Goal: Information Seeking & Learning: Learn about a topic

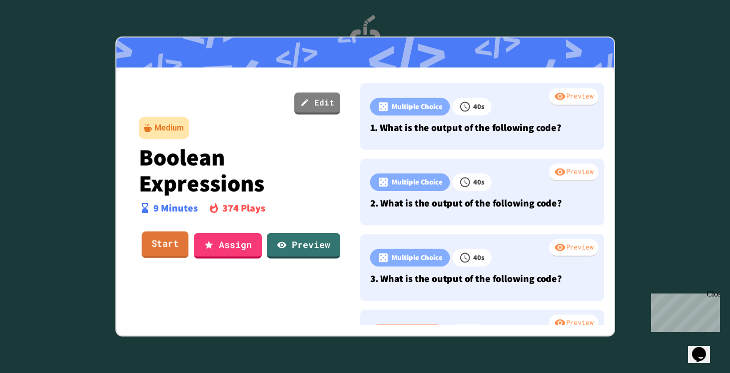
click at [170, 243] on link "Start" at bounding box center [164, 244] width 47 height 27
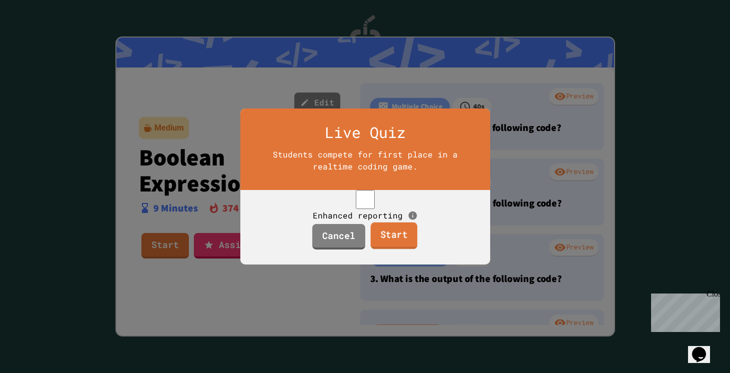
click at [389, 247] on link "Start" at bounding box center [394, 235] width 47 height 27
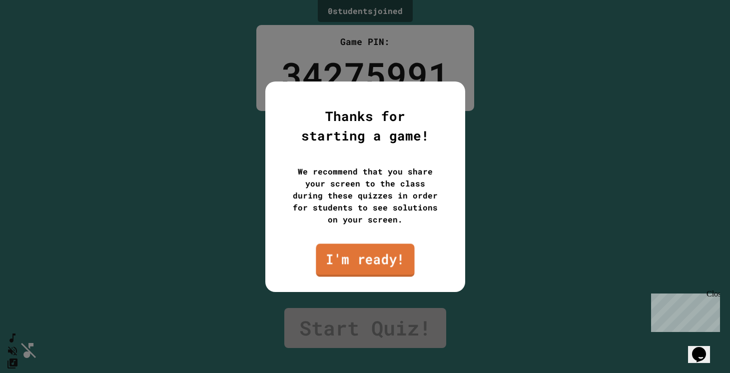
click at [380, 256] on link "I'm ready!" at bounding box center [365, 259] width 98 height 33
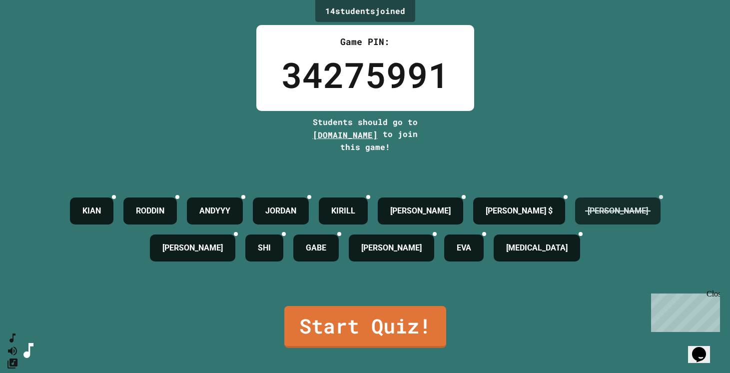
click at [588, 217] on h4 "[PERSON_NAME]" at bounding box center [618, 211] width 60 height 12
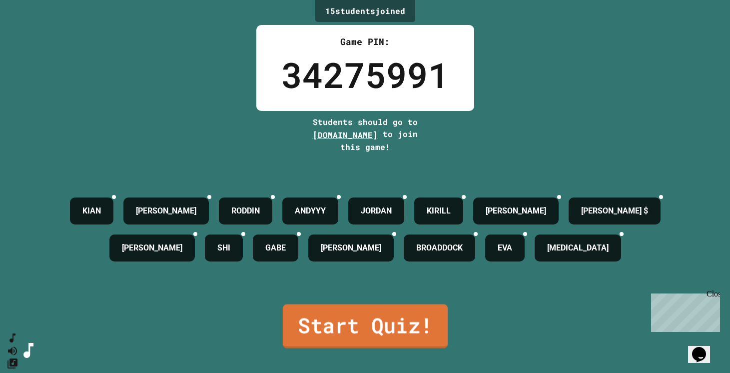
click at [389, 330] on link "Start Quiz!" at bounding box center [364, 326] width 165 height 44
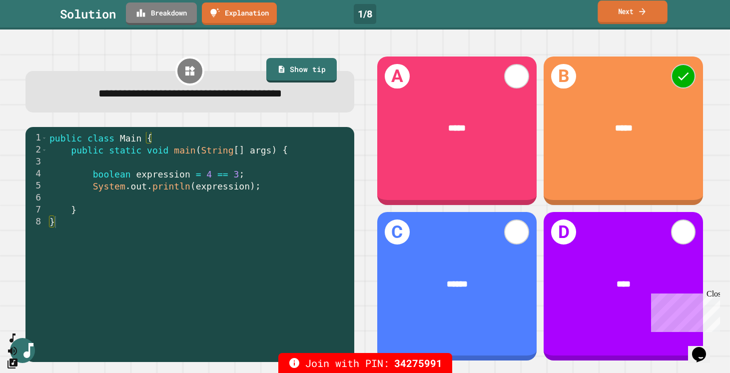
click at [638, 12] on icon at bounding box center [642, 11] width 9 height 10
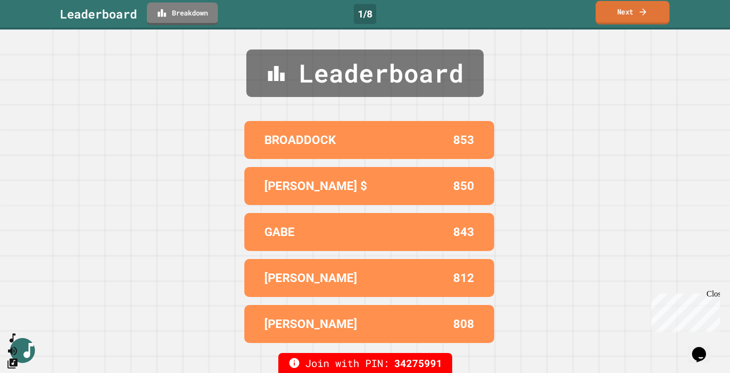
click at [638, 12] on link "Next" at bounding box center [633, 12] width 74 height 23
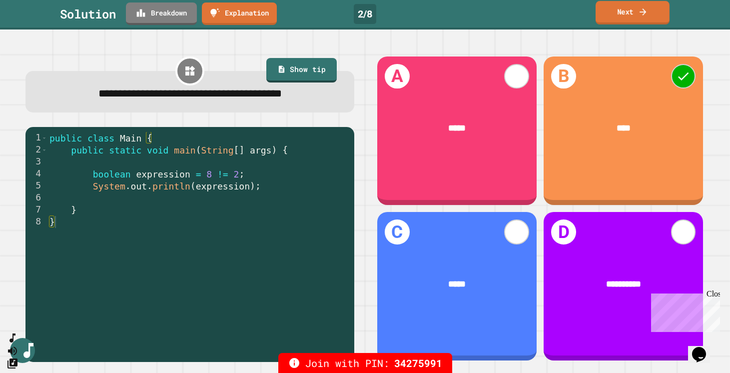
click at [648, 11] on link "Next" at bounding box center [633, 12] width 74 height 23
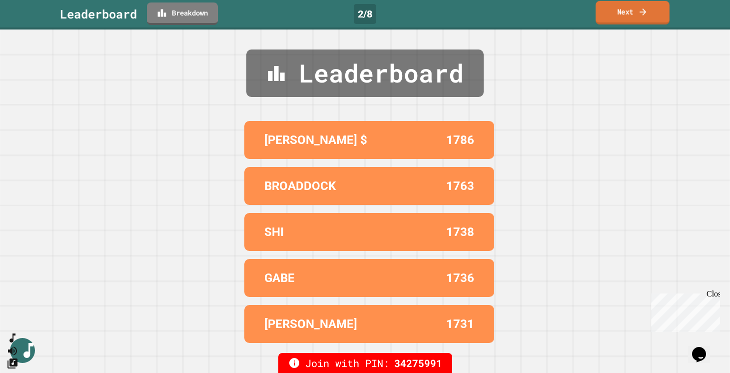
click at [648, 11] on link "Next" at bounding box center [633, 12] width 74 height 23
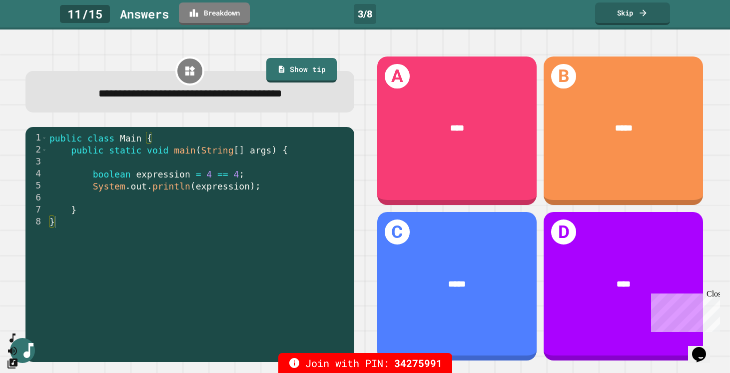
click at [715, 294] on div "Close" at bounding box center [713, 295] width 12 height 12
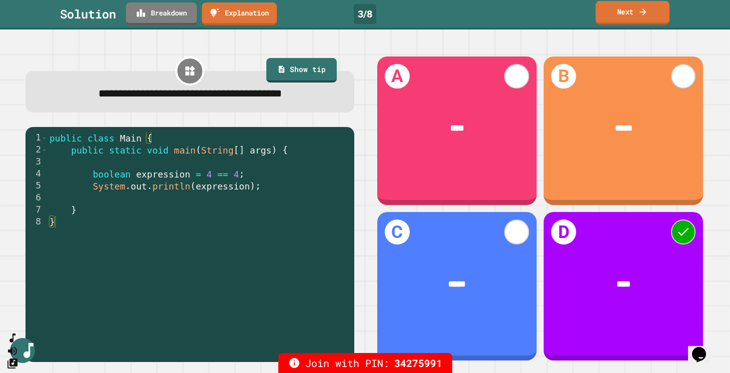
click at [611, 14] on link "Next" at bounding box center [633, 12] width 74 height 23
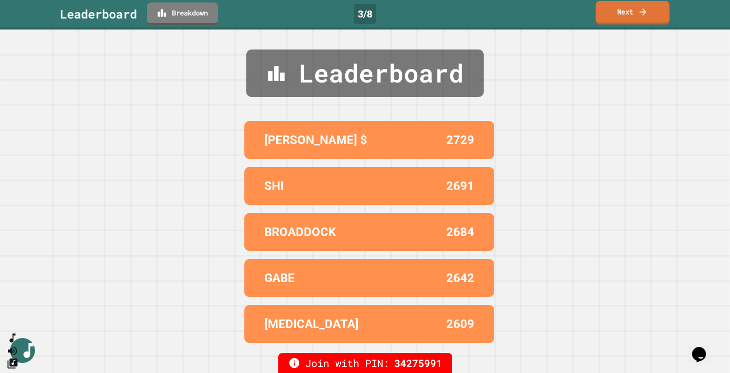
click at [612, 14] on link "Next" at bounding box center [633, 12] width 74 height 23
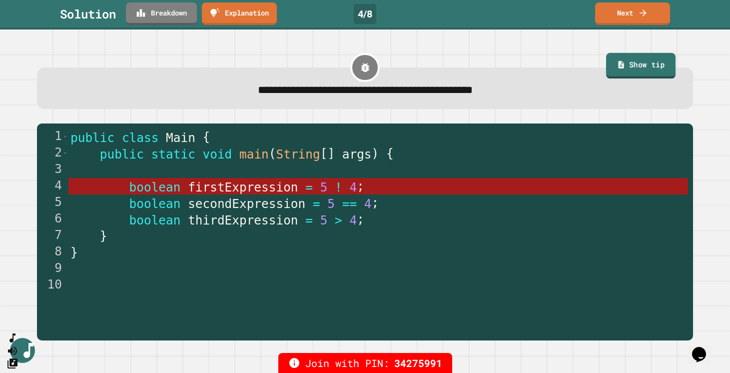
click at [632, 67] on link "Show tip" at bounding box center [640, 66] width 69 height 26
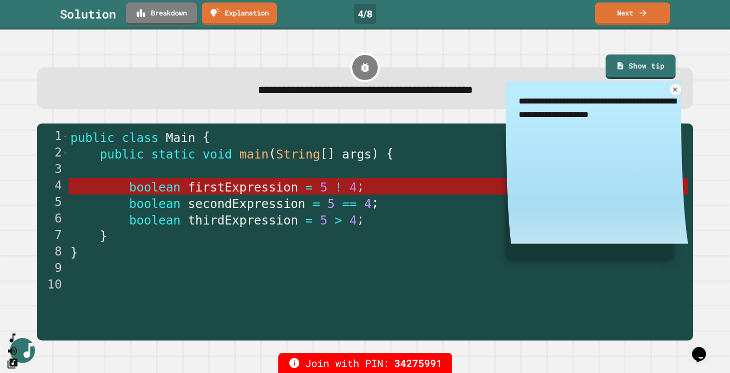
click at [619, 116] on textarea "**********" at bounding box center [597, 107] width 182 height 52
click at [678, 92] on icon at bounding box center [675, 89] width 9 height 9
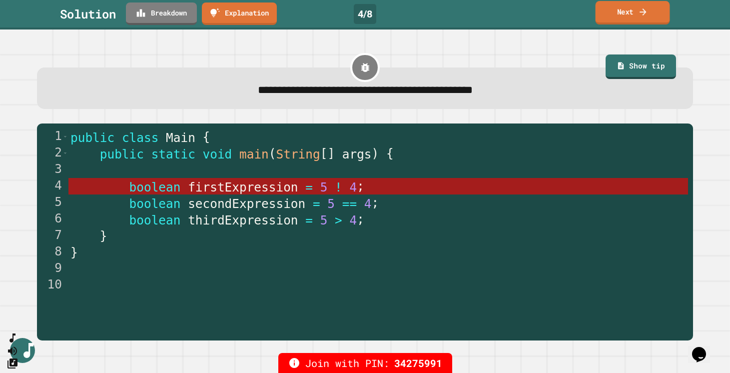
click at [645, 18] on link "Next" at bounding box center [633, 12] width 74 height 23
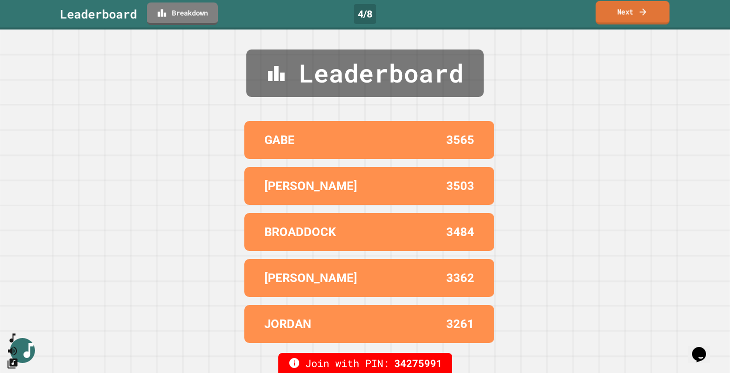
click at [647, 19] on link "Next" at bounding box center [633, 12] width 74 height 23
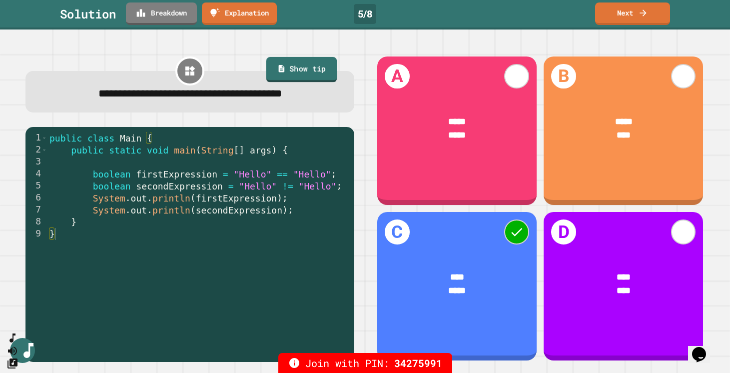
click at [295, 66] on link "Show tip" at bounding box center [301, 69] width 70 height 25
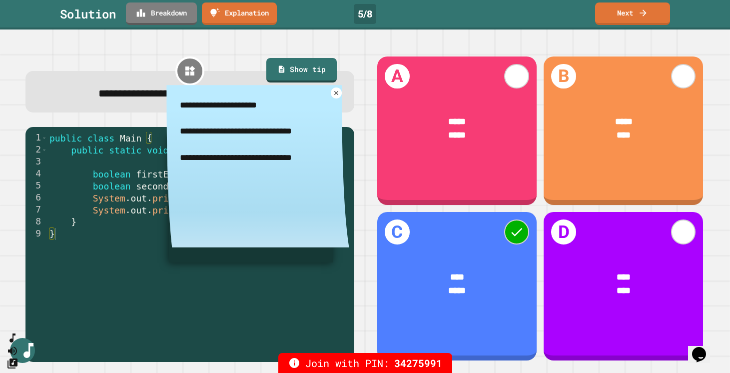
drag, startPoint x: 174, startPoint y: 129, endPoint x: 302, endPoint y: 169, distance: 133.9
click at [302, 169] on textarea "**********" at bounding box center [257, 131] width 182 height 92
click at [305, 112] on textarea "**********" at bounding box center [257, 131] width 182 height 92
click at [614, 20] on link "Next" at bounding box center [632, 13] width 75 height 22
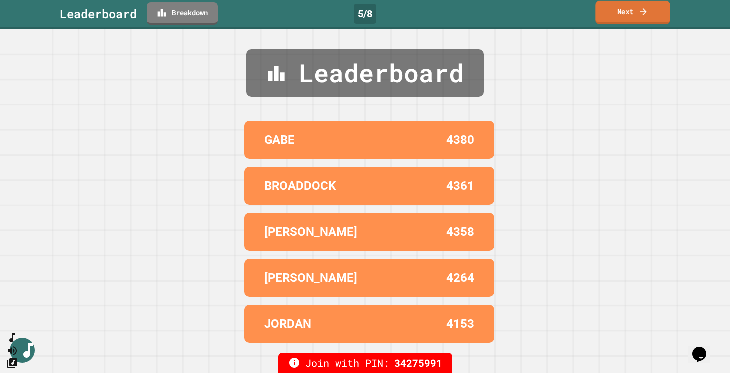
click at [615, 12] on link "Next" at bounding box center [632, 12] width 74 height 23
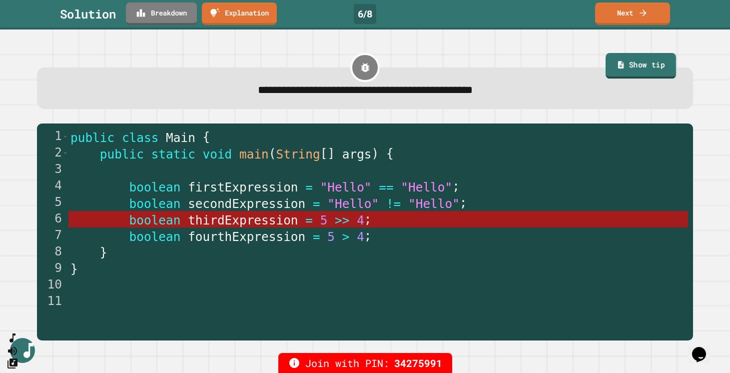
click at [627, 67] on link "Show tip" at bounding box center [641, 66] width 70 height 26
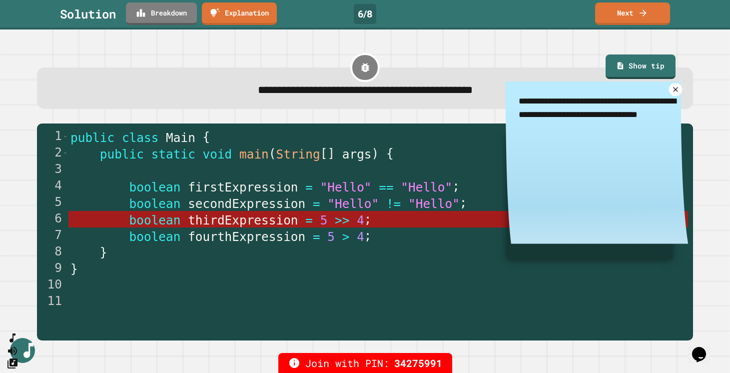
click at [676, 90] on icon at bounding box center [675, 89] width 9 height 9
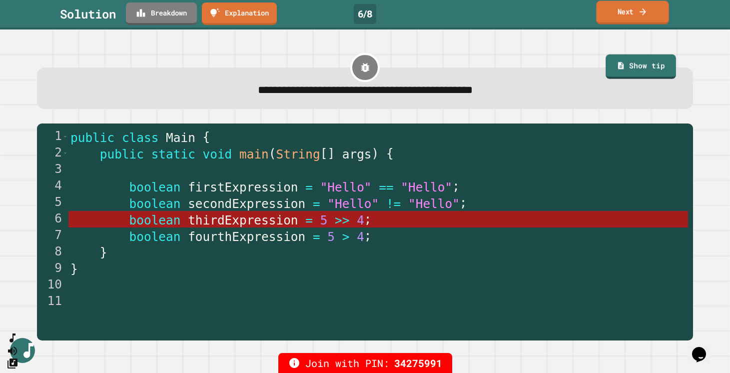
click at [653, 17] on link "Next" at bounding box center [632, 12] width 72 height 23
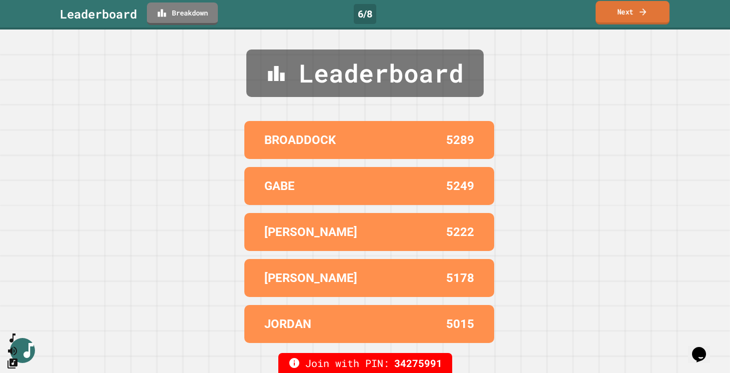
click at [640, 13] on icon at bounding box center [643, 11] width 10 height 10
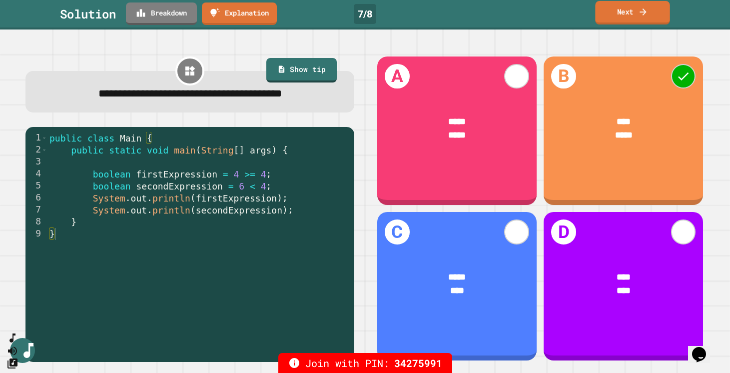
click at [621, 14] on link "Next" at bounding box center [632, 12] width 74 height 23
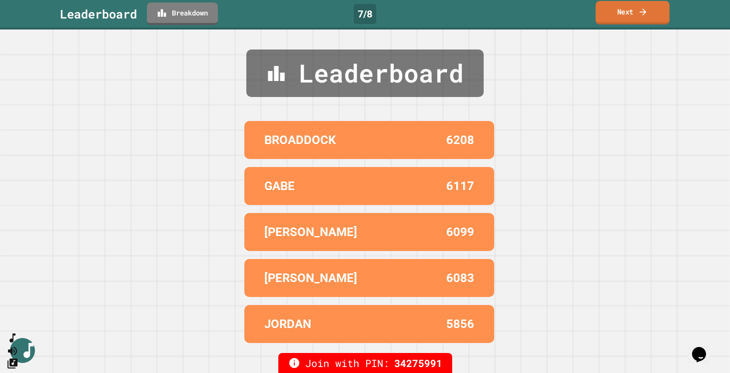
click at [621, 14] on link "Next" at bounding box center [633, 12] width 74 height 23
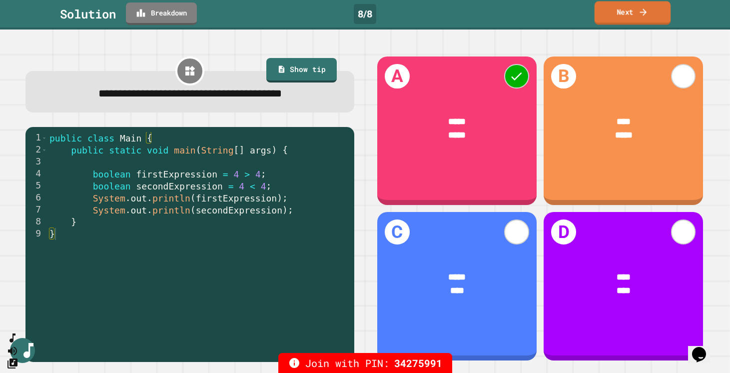
click at [651, 16] on link "Next" at bounding box center [633, 12] width 76 height 23
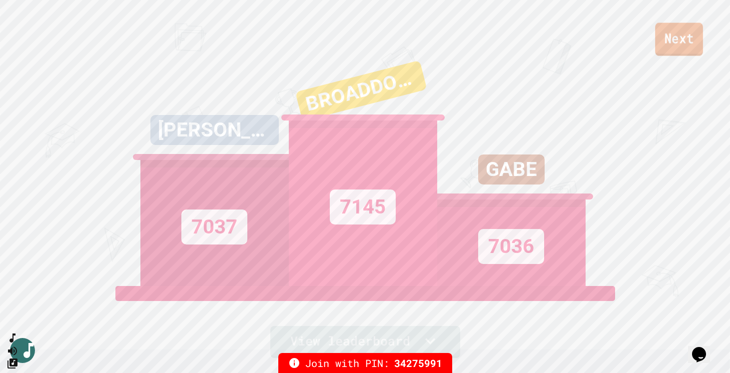
click at [662, 45] on link "Next" at bounding box center [679, 39] width 48 height 33
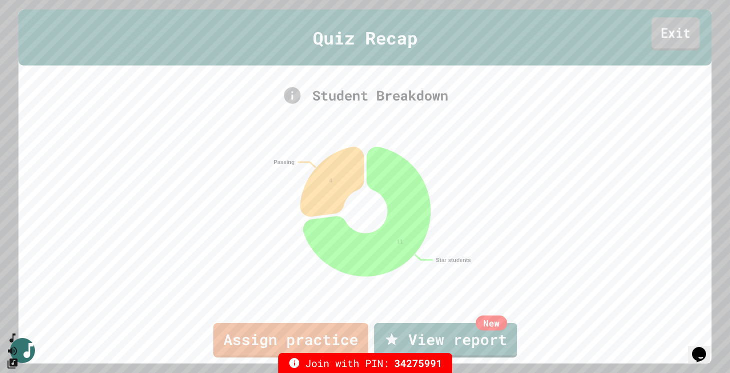
click at [673, 38] on link "Exit" at bounding box center [676, 33] width 48 height 33
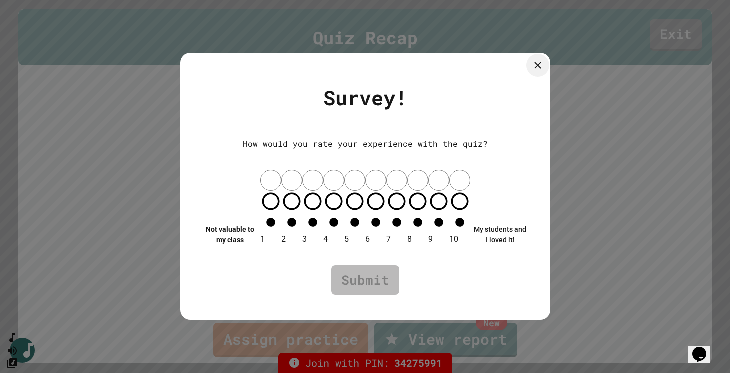
click at [537, 71] on icon at bounding box center [537, 64] width 11 height 11
